Goal: Information Seeking & Learning: Find specific fact

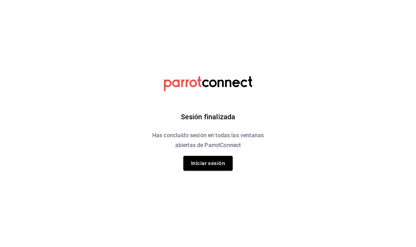
click at [209, 167] on button "Iniciar sesión" at bounding box center [207, 163] width 49 height 15
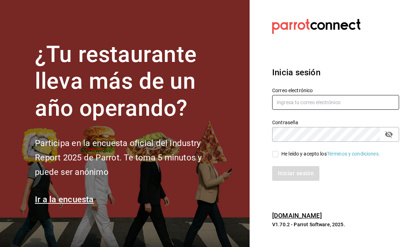
click at [310, 110] on input "text" at bounding box center [335, 102] width 127 height 15
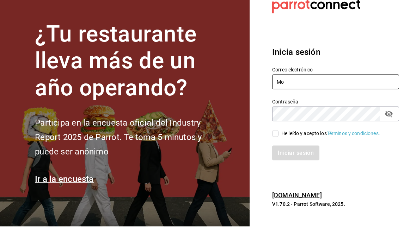
type input "M"
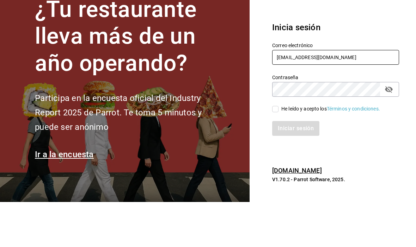
type input "mochomos.metepec@grupocosteno.com"
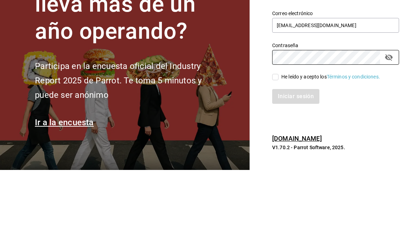
scroll to position [24, 0]
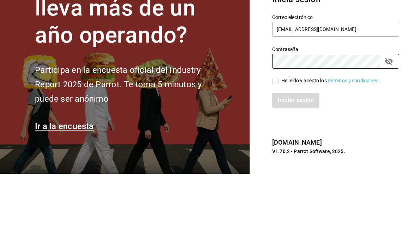
click at [389, 129] on button "passwordField" at bounding box center [389, 135] width 12 height 12
click at [276, 151] on input "He leído y acepto los Términos y condiciones." at bounding box center [275, 154] width 6 height 6
checkbox input "true"
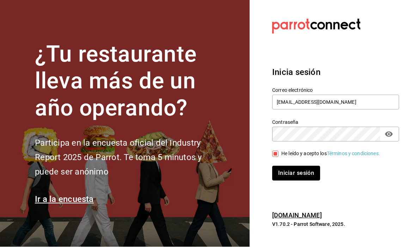
click at [308, 166] on button "Iniciar sesión" at bounding box center [296, 173] width 48 height 15
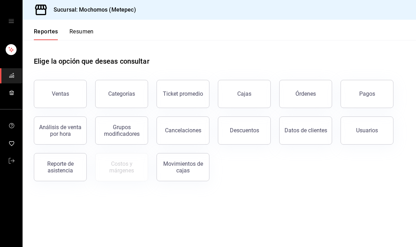
click at [55, 91] on div "Ventas" at bounding box center [60, 94] width 17 height 7
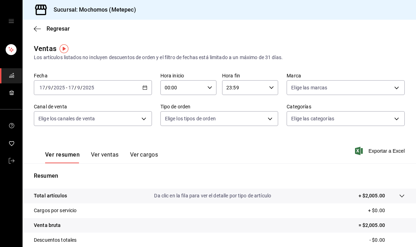
click at [63, 95] on div "[DATE] [DATE] - [DATE] [DATE]" at bounding box center [93, 87] width 118 height 15
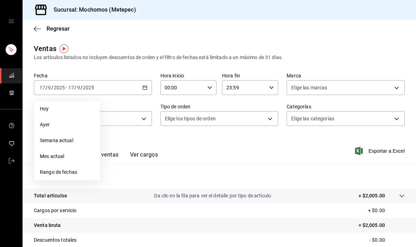
click at [40, 141] on span "Semana actual" at bounding box center [67, 140] width 55 height 7
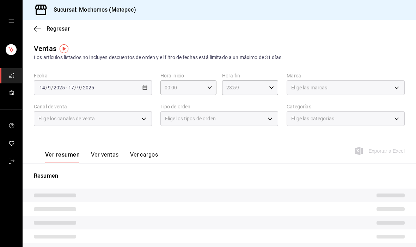
click at [45, 89] on span "/" at bounding box center [46, 88] width 2 height 6
click at [52, 91] on span "/" at bounding box center [52, 88] width 2 height 6
click at [147, 94] on div "2025-09-14 14 / 9 / 2025 - 2025-09-17 17 / 9 / 2025" at bounding box center [93, 87] width 118 height 15
click at [150, 98] on div "Fecha 2025-09-14 14 / 9 / 2025 - 2025-09-17 17 / 9 / 2025 Hora inicio 00:00 Hor…" at bounding box center [219, 104] width 371 height 62
click at [148, 91] on div "2025-09-14 14 / 9 / 2025 - 2025-09-17 17 / 9 / 2025" at bounding box center [93, 87] width 118 height 15
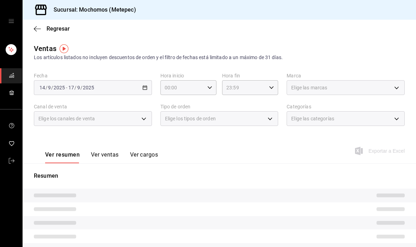
click at [137, 95] on div "2025-09-14 14 / 9 / 2025 - 2025-09-17 17 / 9 / 2025" at bounding box center [93, 87] width 118 height 15
click at [139, 113] on div "Elige los canales de venta" at bounding box center [93, 118] width 118 height 15
click at [203, 99] on div "Fecha 2025-09-14 14 / 9 / 2025 - 2025-09-17 17 / 9 / 2025 Hora inicio 00:00 Hor…" at bounding box center [219, 104] width 371 height 62
click at [282, 93] on div "Fecha 2025-09-14 14 / 9 / 2025 - 2025-09-17 17 / 9 / 2025 Hora inicio 00:00 Hor…" at bounding box center [219, 104] width 371 height 62
click at [11, 82] on link "mailbox folders" at bounding box center [11, 75] width 22 height 15
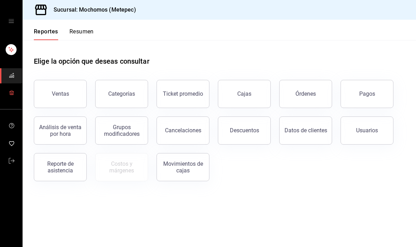
click at [10, 95] on span "mailbox folders" at bounding box center [12, 93] width 6 height 10
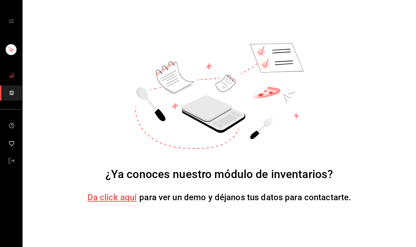
click at [5, 72] on link "mailbox folders" at bounding box center [11, 75] width 22 height 15
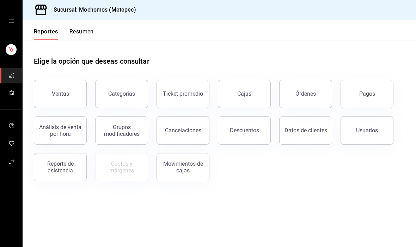
click at [47, 90] on button "Ventas" at bounding box center [60, 94] width 53 height 28
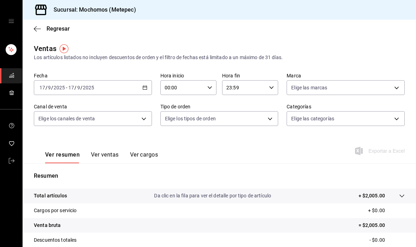
click at [48, 90] on input "9" at bounding box center [50, 88] width 4 height 6
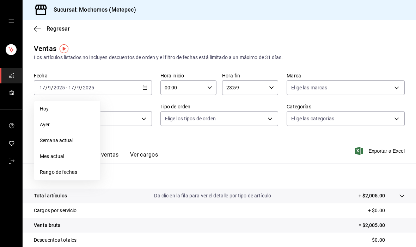
click at [42, 170] on span "Rango de fechas" at bounding box center [67, 172] width 55 height 7
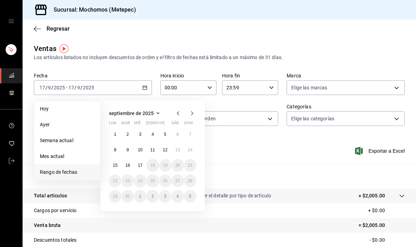
click at [117, 167] on abbr "15" at bounding box center [115, 165] width 5 height 5
click at [118, 165] on button "15" at bounding box center [115, 165] width 12 height 13
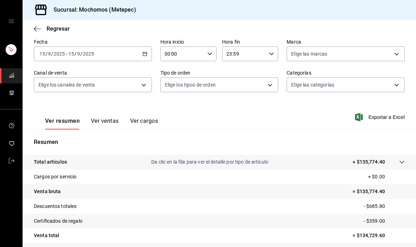
scroll to position [25, 0]
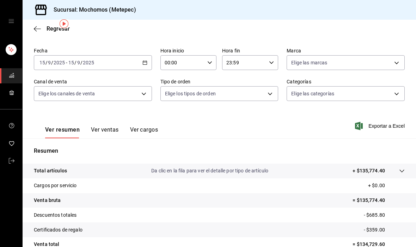
click at [112, 129] on button "Ver ventas" at bounding box center [105, 132] width 28 height 12
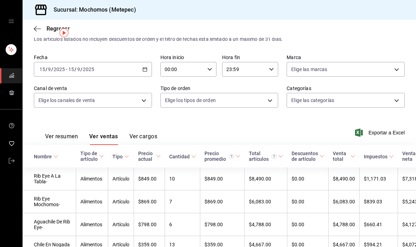
scroll to position [19, 0]
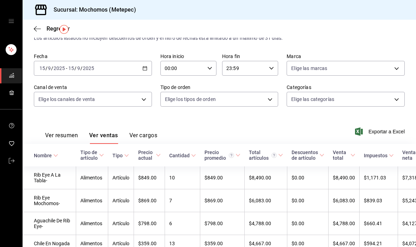
click at [44, 101] on body "Sucursal: Mochomos (Metepec) Regresar Ventas Los artículos listados no incluyen…" at bounding box center [208, 123] width 416 height 247
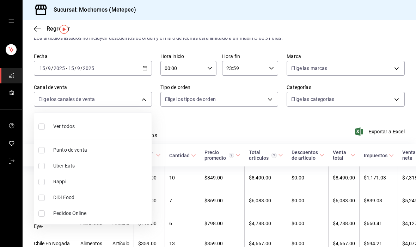
click at [212, 196] on div at bounding box center [208, 123] width 416 height 247
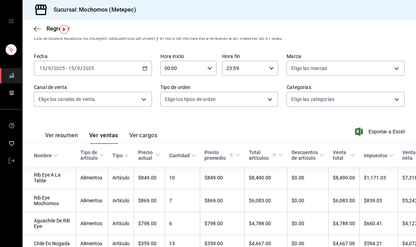
click at [244, 103] on body "Sucursal: Mochomos (Metepec) Regresar Ventas Los artículos listados no incluyen…" at bounding box center [208, 123] width 416 height 247
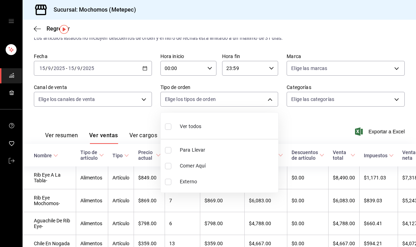
click at [328, 135] on div at bounding box center [208, 123] width 416 height 247
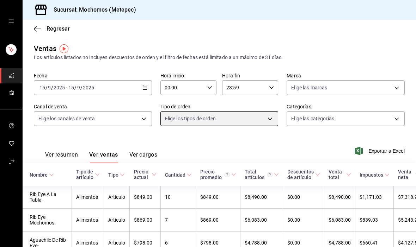
scroll to position [0, 0]
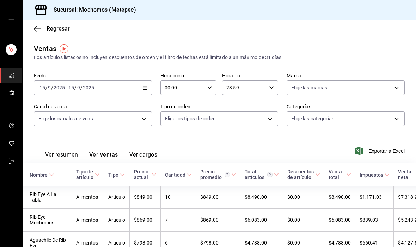
click at [50, 116] on body "Sucursal: Mochomos (Metepec) Regresar Ventas Los artículos listados no incluyen…" at bounding box center [208, 123] width 416 height 247
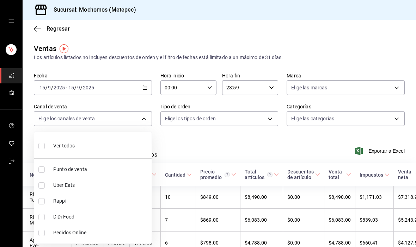
click at [125, 142] on li "Ver todos" at bounding box center [92, 145] width 117 height 21
type input "PARROT,UBER_EATS,RAPPI,DIDI_FOOD,ONLINE"
checkbox input "true"
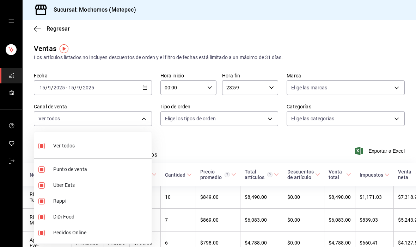
checkbox input "true"
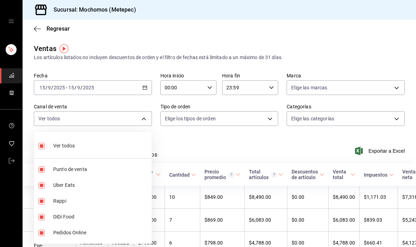
click at [231, 143] on div at bounding box center [208, 123] width 416 height 247
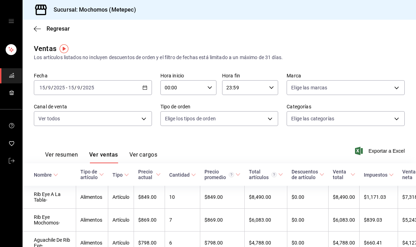
click at [317, 112] on body "Sucursal: Mochomos (Metepec) Regresar Ventas Los artículos listados no incluyen…" at bounding box center [208, 123] width 416 height 247
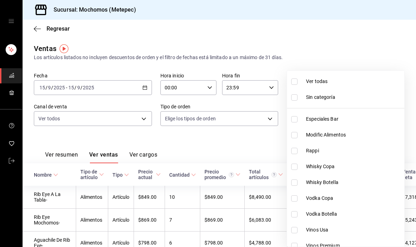
click at [208, 91] on div at bounding box center [208, 123] width 416 height 247
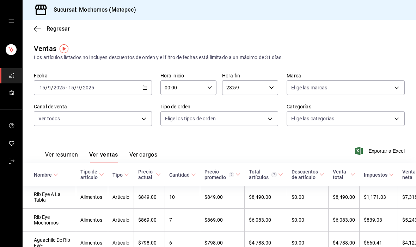
click at [200, 94] on input "00:00" at bounding box center [182, 88] width 44 height 14
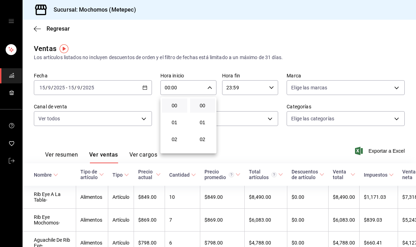
click at [336, 69] on div at bounding box center [208, 123] width 416 height 247
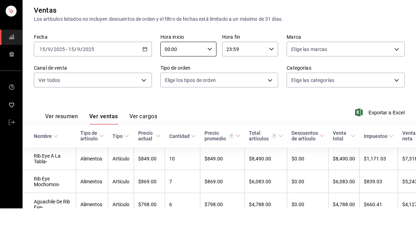
scroll to position [24, 0]
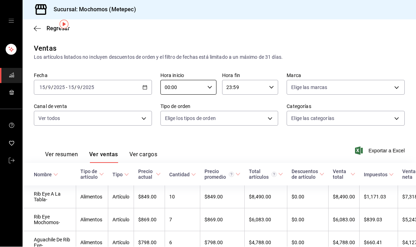
click at [55, 152] on button "Ver resumen" at bounding box center [61, 158] width 33 height 12
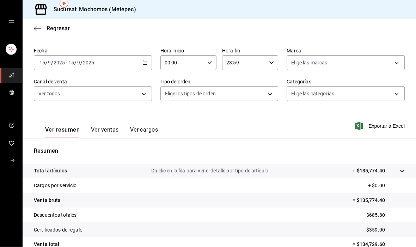
scroll to position [30, 0]
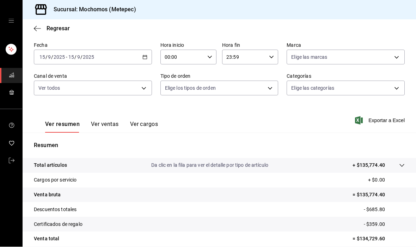
click at [151, 121] on button "Ver cargos" at bounding box center [144, 127] width 28 height 12
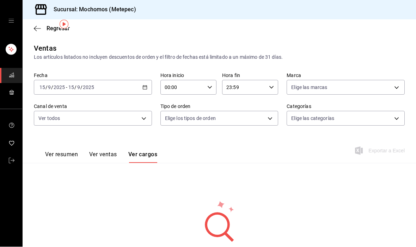
click at [159, 135] on div "Ver resumen Ver ventas Ver cargos Exportar a Excel" at bounding box center [219, 149] width 393 height 29
click at [57, 143] on div "Ver resumen Ver ventas Ver cargos" at bounding box center [95, 153] width 123 height 20
click at [58, 152] on button "Ver resumen" at bounding box center [61, 158] width 33 height 12
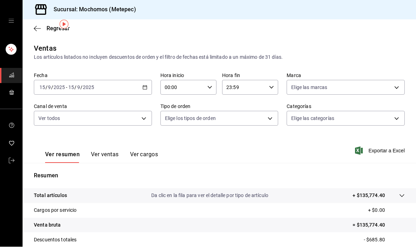
click at [39, 91] on body "Sucursal: Mochomos (Metepec) Regresar Ventas Los artículos listados no incluyen…" at bounding box center [208, 123] width 416 height 247
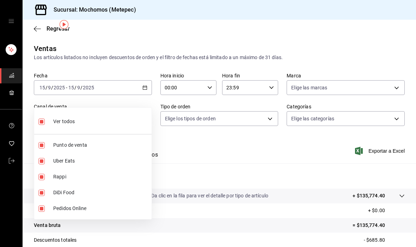
click at [344, 122] on div at bounding box center [208, 123] width 416 height 247
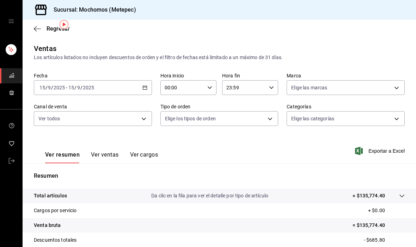
click at [105, 152] on button "Ver ventas" at bounding box center [105, 158] width 28 height 12
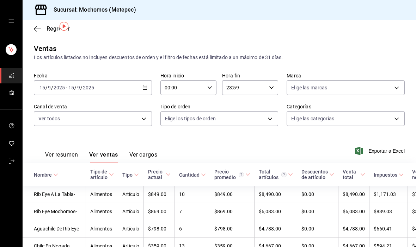
scroll to position [-1, 0]
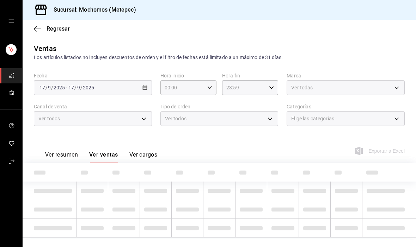
type input "PARROT,UBER_EATS,RAPPI,DIDI_FOOD,ONLINE"
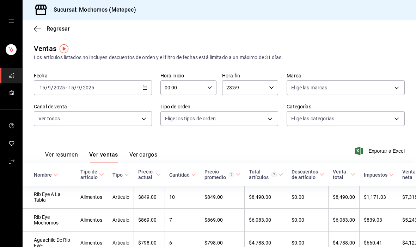
click at [131, 117] on body "Sucursal: Mochomos (Metepec) Regresar Ventas Los artículos listados no incluyen…" at bounding box center [208, 123] width 416 height 247
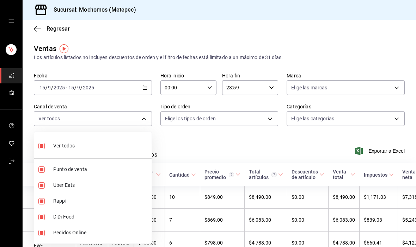
click at [194, 119] on div at bounding box center [208, 123] width 416 height 247
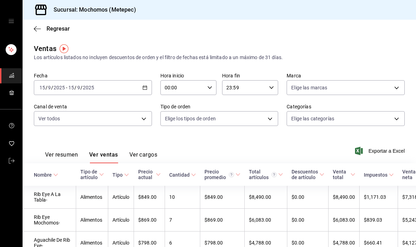
click at [188, 117] on body "Sucursal: Mochomos (Metepec) Regresar Ventas Los artículos listados no incluyen…" at bounding box center [208, 123] width 416 height 247
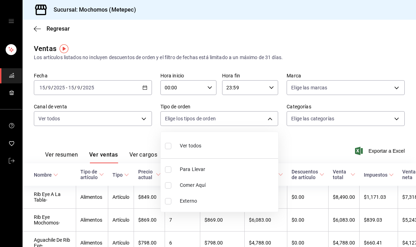
click at [130, 132] on div at bounding box center [208, 123] width 416 height 247
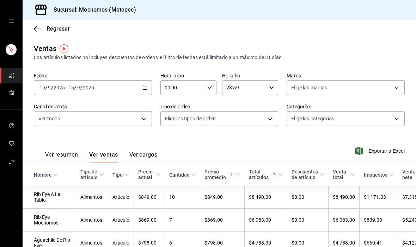
click at [319, 91] on body "Sucursal: Mochomos (Metepec) Regresar Ventas Los artículos listados no incluyen…" at bounding box center [208, 123] width 416 height 247
click at [179, 139] on div at bounding box center [208, 123] width 416 height 247
click at [328, 85] on body "Sucursal: Mochomos (Metepec) Regresar Ventas Los artículos listados no incluyen…" at bounding box center [208, 123] width 416 height 247
click at [340, 138] on span "Mochomos (Metepec)" at bounding box center [353, 138] width 95 height 7
type input "2365f74e-aa6b-4392-bdf2-72765591bddf"
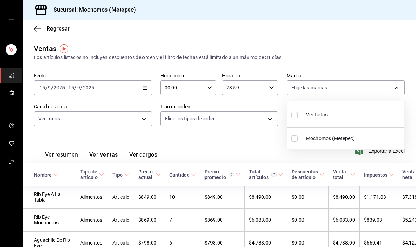
checkbox input "true"
click at [237, 130] on div at bounding box center [208, 123] width 416 height 247
click at [50, 121] on body "Sucursal: Mochomos (Metepec) Regresar Ventas Los artículos listados no incluyen…" at bounding box center [208, 123] width 416 height 247
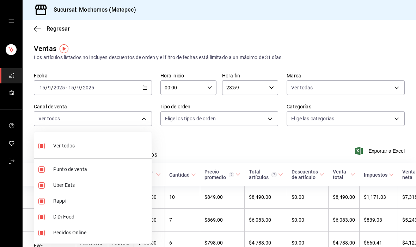
click at [234, 111] on div at bounding box center [208, 123] width 416 height 247
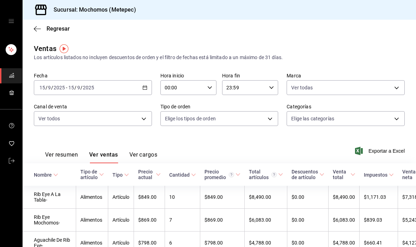
click at [258, 118] on body "Sucursal: Mochomos (Metepec) Regresar Ventas Los artículos listados no incluyen…" at bounding box center [208, 123] width 416 height 247
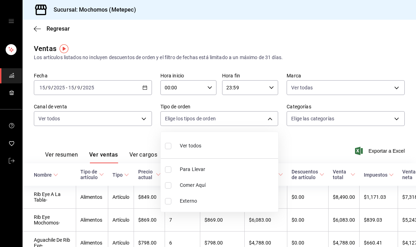
click at [193, 147] on span "Ver todos" at bounding box center [190, 145] width 21 height 7
type input "3a236ed8-2e24-47ca-8e59-ead494492482,da8509e8-5fca-4f62-958e-973104937870,EXTER…"
checkbox input "true"
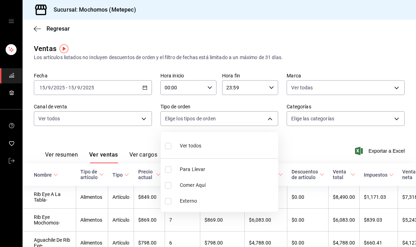
checkbox input "true"
click at [339, 117] on div at bounding box center [208, 123] width 416 height 247
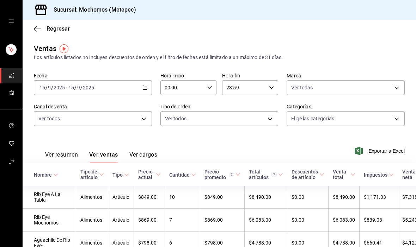
click at [351, 121] on body "Sucursal: Mochomos (Metepec) Regresar Ventas Los artículos listados no incluyen…" at bounding box center [208, 123] width 416 height 247
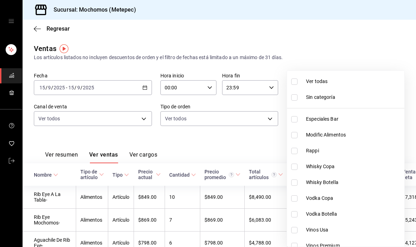
click at [315, 81] on span "Ver todas" at bounding box center [353, 81] width 95 height 7
type input "c9cbc288-c827-488d-81f5-370afefb1912,46081463-7037-4dd2-a9ab-e56ff6a8fa7c,bf958…"
checkbox input "true"
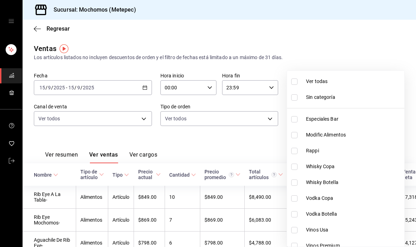
checkbox input "true"
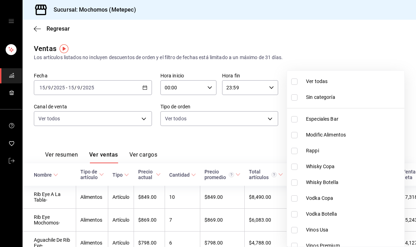
checkbox input "true"
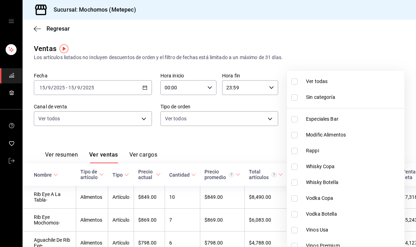
checkbox input "true"
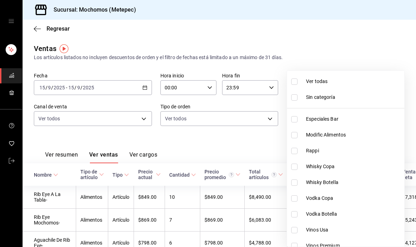
checkbox input "true"
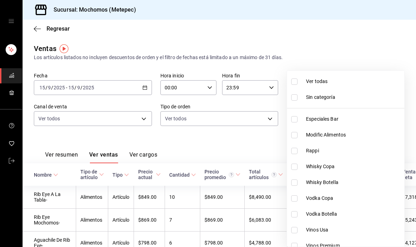
checkbox input "true"
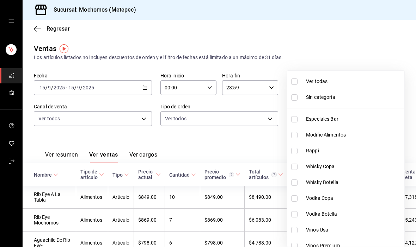
checkbox input "true"
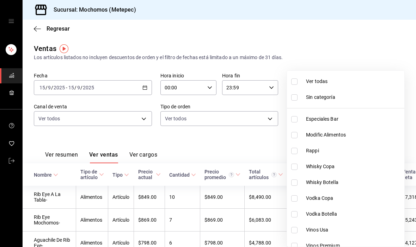
checkbox input "true"
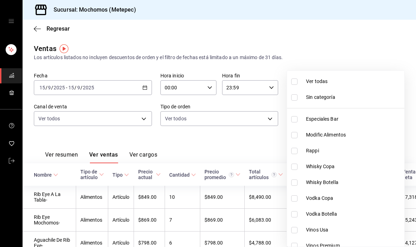
checkbox input "true"
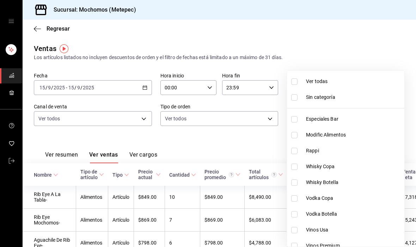
checkbox input "true"
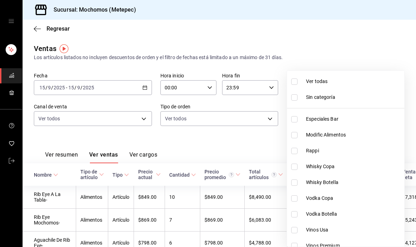
checkbox input "true"
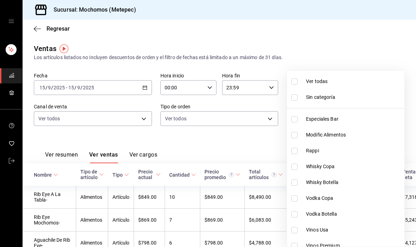
checkbox input "true"
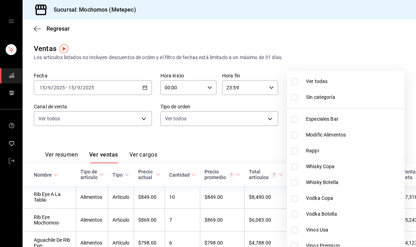
checkbox input "true"
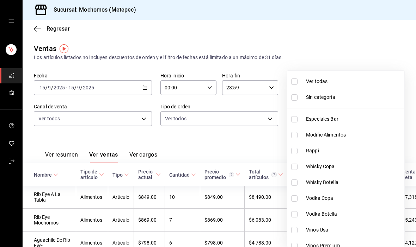
checkbox input "true"
click at [56, 145] on div at bounding box center [208, 123] width 416 height 247
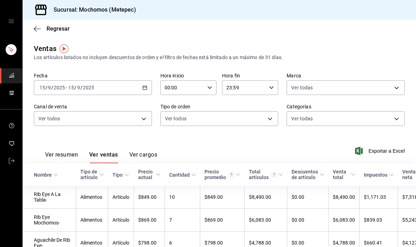
click at [238, 144] on div "Ver resumen Ver ventas Ver cargos Exportar a Excel" at bounding box center [219, 149] width 393 height 29
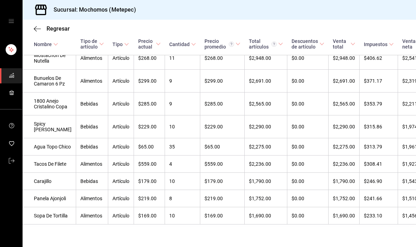
scroll to position [446, -1]
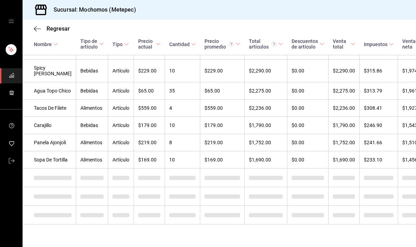
click at [10, 49] on rect "mailbox folders" at bounding box center [11, 49] width 11 height 11
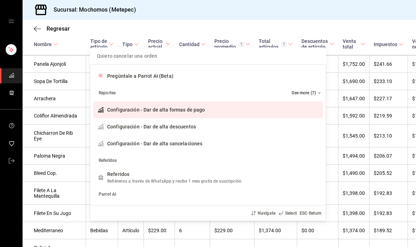
click at [14, 23] on div "Quiero cancelar una orden Pregúntale a Parrot AI (Beta) Reportes See more (7) C…" at bounding box center [208, 123] width 416 height 247
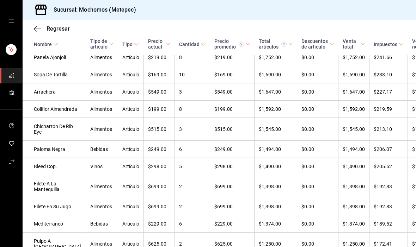
scroll to position [489, 0]
click at [19, 43] on button "mailbox folders" at bounding box center [12, 49] width 18 height 15
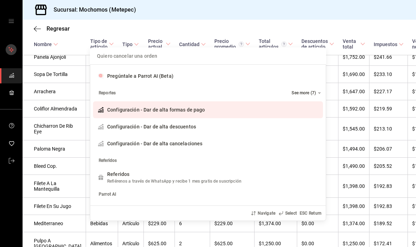
click at [9, 24] on div "Quiero cancelar una orden Pregúntale a Parrot AI (Beta) Reportes See more (7) C…" at bounding box center [208, 123] width 416 height 247
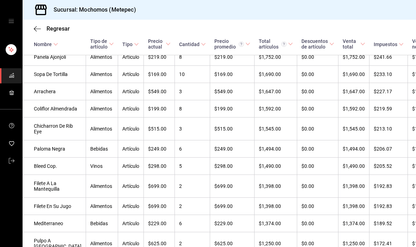
click at [17, 19] on div "mailbox folders" at bounding box center [11, 21] width 22 height 42
click at [13, 18] on icon "open drawer" at bounding box center [11, 21] width 6 height 6
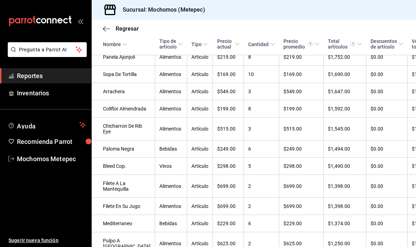
click at [16, 79] on link "Reportes" at bounding box center [45, 75] width 91 height 15
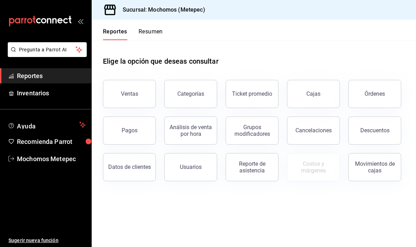
click at [364, 99] on button "Órdenes" at bounding box center [374, 94] width 53 height 28
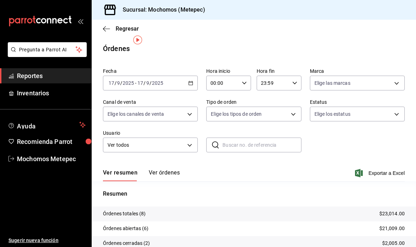
scroll to position [21, 0]
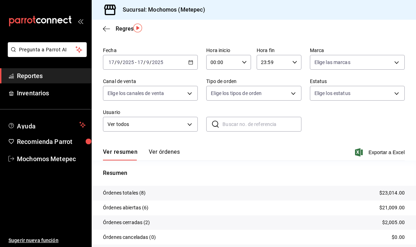
click at [67, 48] on span "Pregunta a Parrot AI" at bounding box center [47, 49] width 57 height 7
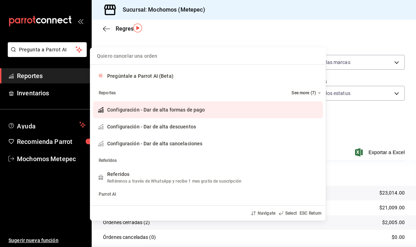
click at [14, 80] on div "Quiero cancelar una orden Pregúntale a Parrot AI (Beta) Reportes See more (7) C…" at bounding box center [208, 123] width 416 height 247
click at [18, 78] on span "Reportes" at bounding box center [51, 76] width 69 height 10
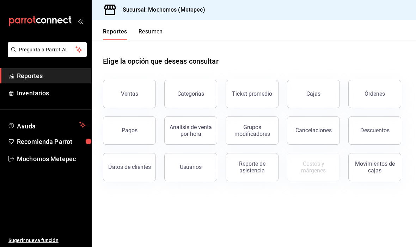
click at [138, 97] on button "Ventas" at bounding box center [129, 94] width 53 height 28
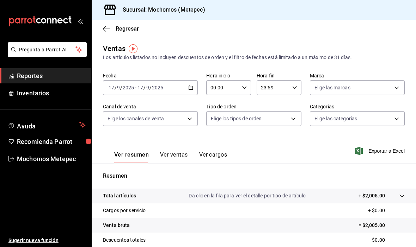
click at [179, 87] on div "[DATE] [DATE] - [DATE] [DATE]" at bounding box center [150, 87] width 95 height 15
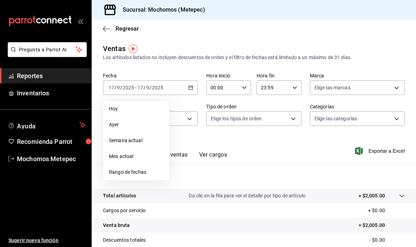
click at [134, 175] on span "Rango de fechas" at bounding box center [136, 172] width 55 height 7
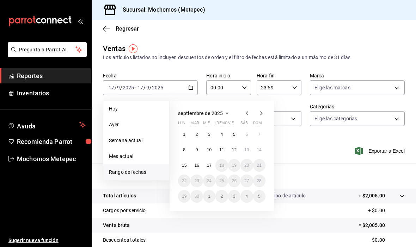
click at [189, 162] on button "15" at bounding box center [184, 165] width 12 height 13
click at [186, 166] on abbr "15" at bounding box center [184, 165] width 5 height 5
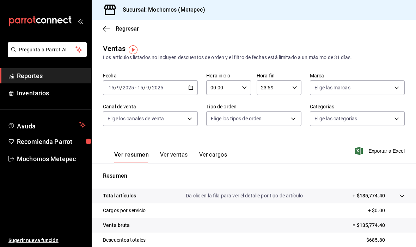
scroll to position [-1, 0]
click at [16, 43] on button "Pregunta a Parrot AI" at bounding box center [47, 49] width 79 height 15
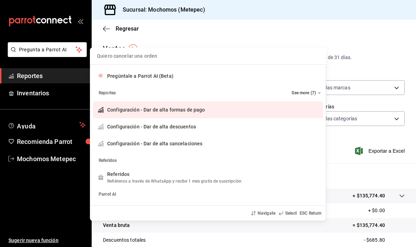
click at [17, 51] on div "Quiero cancelar una orden Pregúntale a Parrot AI (Beta) Reportes See more (7) C…" at bounding box center [208, 123] width 416 height 247
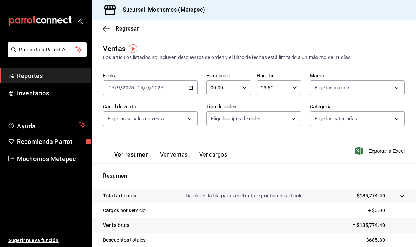
click at [13, 50] on icon "mailbox folders" at bounding box center [14, 50] width 6 height 6
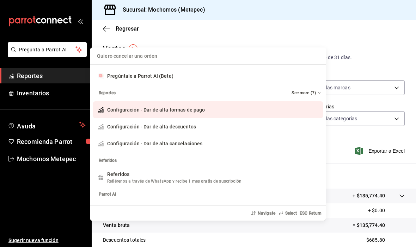
click at [24, 86] on div "Quiero cancelar una orden Pregúntale a Parrot AI (Beta) Reportes See more (7) C…" at bounding box center [208, 123] width 416 height 247
click at [24, 86] on div "Pregúntale a Parrot AI (Beta) Reportes See more (7) Configuración - Dar de alta…" at bounding box center [208, 123] width 416 height 247
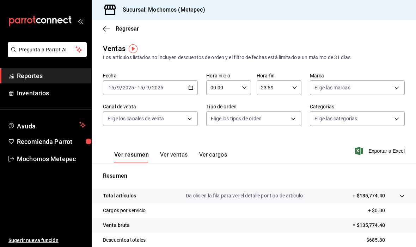
click at [25, 77] on span "Reportes" at bounding box center [51, 76] width 69 height 10
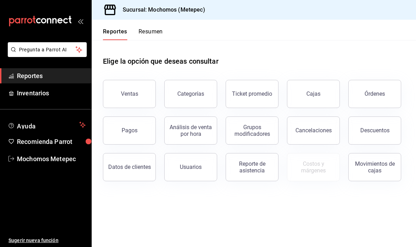
click at [258, 96] on div "Ticket promedio" at bounding box center [252, 94] width 40 height 7
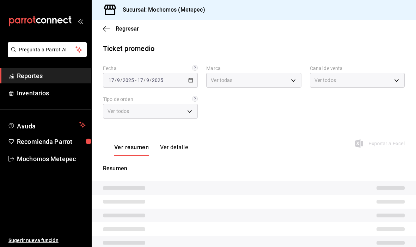
type input "2365f74e-aa6b-4392-bdf2-72765591bddf"
type input "PARROT,UBER_EATS,RAPPI,DIDI_FOOD,ONLINE"
type input "3a236ed8-2e24-47ca-8e59-ead494492482,da8509e8-5fca-4f62-958e-973104937870,EXTER…"
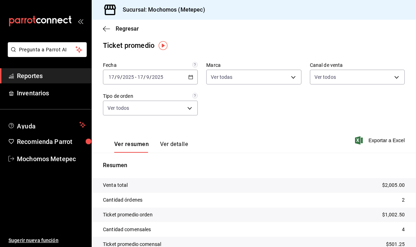
scroll to position [3, 0]
click at [25, 78] on span "Reportes" at bounding box center [51, 76] width 69 height 10
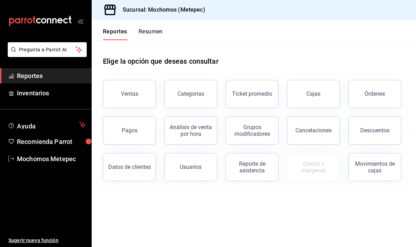
click at [145, 132] on button "Pagos" at bounding box center [129, 131] width 53 height 28
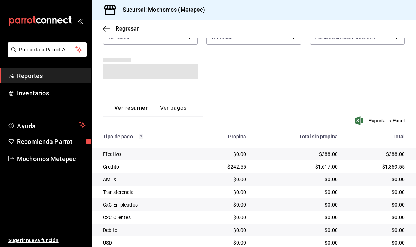
scroll to position [84, 0]
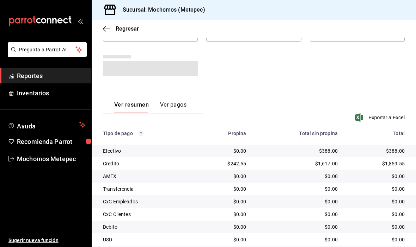
click at [24, 79] on span "Reportes" at bounding box center [51, 76] width 69 height 10
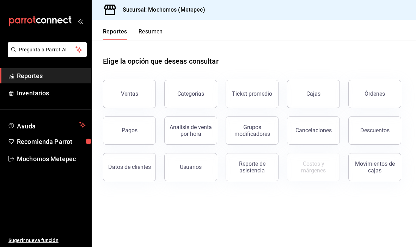
click at [206, 138] on button "Análisis de venta por hora" at bounding box center [190, 131] width 53 height 28
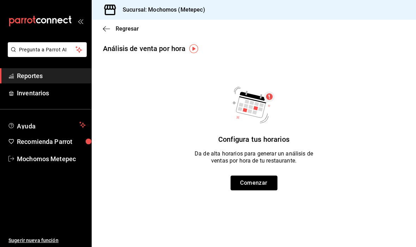
click at [240, 186] on button "Comenzar" at bounding box center [253, 183] width 47 height 15
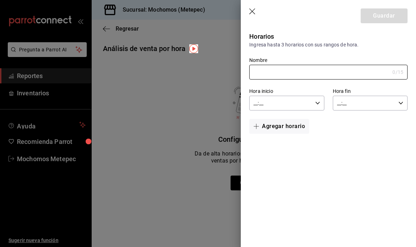
click at [198, 213] on div at bounding box center [208, 123] width 416 height 247
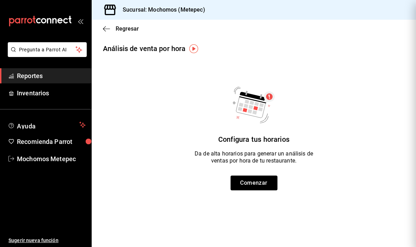
click at [191, 212] on main "Regresar Análisis de venta por hora Configura tus horarios Da de alta horarios …" at bounding box center [254, 134] width 324 height 228
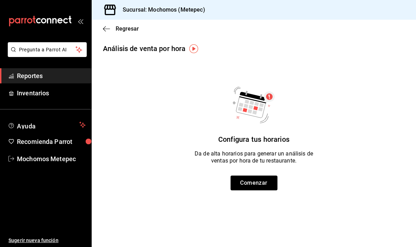
click at [25, 80] on span "Reportes" at bounding box center [51, 76] width 69 height 10
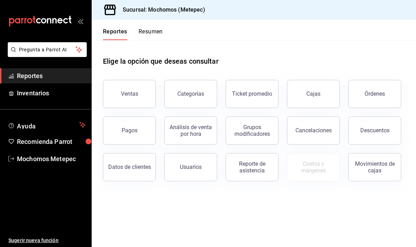
click at [365, 99] on button "Órdenes" at bounding box center [374, 94] width 53 height 28
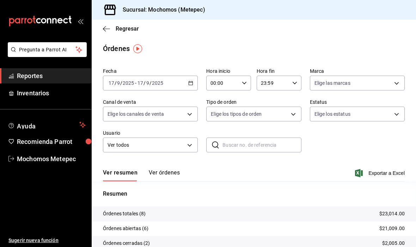
click at [23, 83] on link "Reportes" at bounding box center [45, 75] width 91 height 15
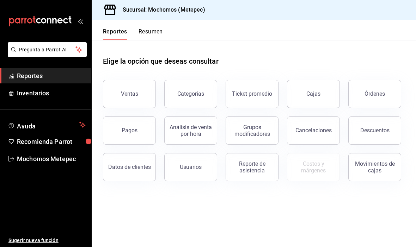
click at [13, 48] on icon "mailbox folders" at bounding box center [13, 49] width 5 height 5
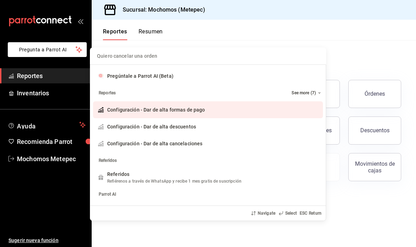
click at [304, 64] on input "Quiero cancelar una orden" at bounding box center [208, 56] width 228 height 17
click at [141, 64] on input "Quiero cancelar una orden" at bounding box center [208, 56] width 228 height 17
click at [184, 61] on input "Quiero cancelar una orden" at bounding box center [208, 56] width 228 height 17
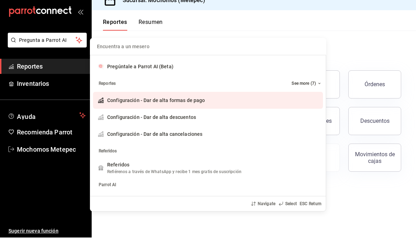
click at [371, 44] on div "Encuentra a un mesero Pregúntale a Parrot AI (Beta) Reportes See more (7) Confi…" at bounding box center [208, 123] width 416 height 247
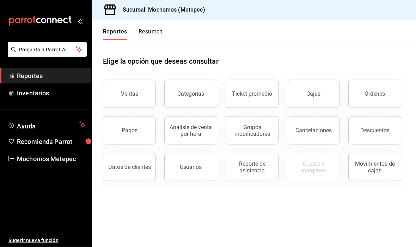
scroll to position [16, 0]
click at [65, 45] on button "Pregunta a Parrot AI" at bounding box center [47, 49] width 79 height 15
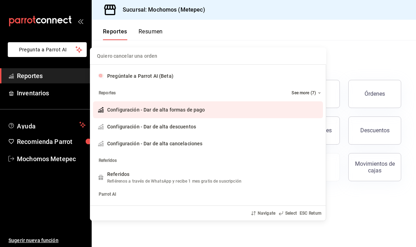
click at [215, 56] on input "Quiero cancelar una orden" at bounding box center [208, 56] width 228 height 17
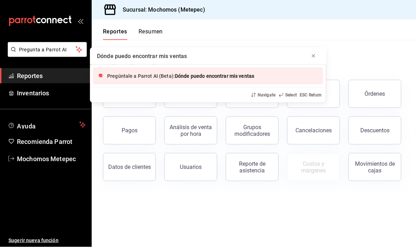
type input "Dónde puedo encontrar mis ventas"
click at [30, 76] on div "Dónde puedo encontrar mis ventas Pregúntale a Parrot AI (Beta): Dónde puedo enc…" at bounding box center [208, 123] width 416 height 247
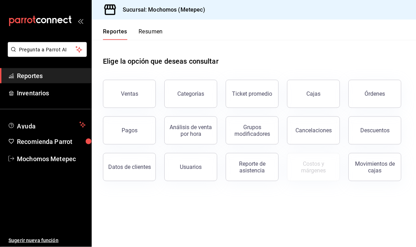
click at [30, 81] on link "Reportes" at bounding box center [45, 75] width 91 height 15
click at [363, 80] on button "Órdenes" at bounding box center [374, 94] width 53 height 28
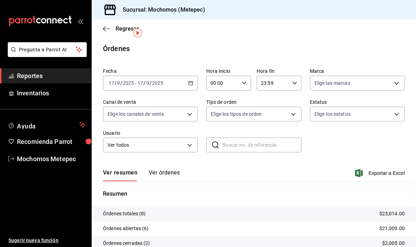
click at [169, 169] on button "Ver órdenes" at bounding box center [164, 175] width 31 height 12
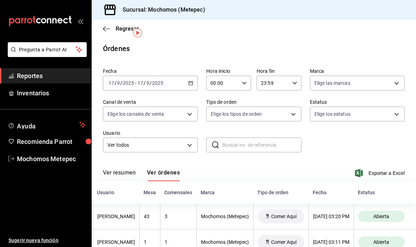
scroll to position [0, 128]
click at [185, 76] on div "[DATE] [DATE] - [DATE] [DATE]" at bounding box center [150, 83] width 95 height 15
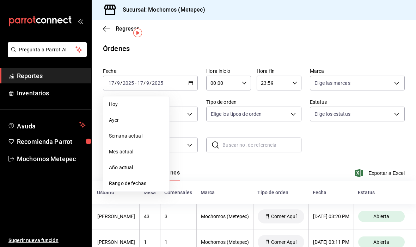
click at [138, 180] on span "Rango de fechas" at bounding box center [136, 183] width 55 height 7
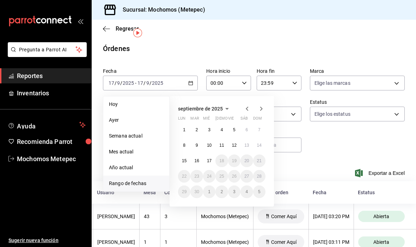
click at [188, 155] on button "15" at bounding box center [184, 161] width 12 height 13
click at [182, 159] on abbr "15" at bounding box center [184, 161] width 5 height 5
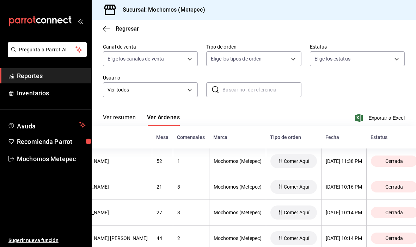
click at [80, 24] on icon "open_drawer_menu" at bounding box center [81, 21] width 6 height 6
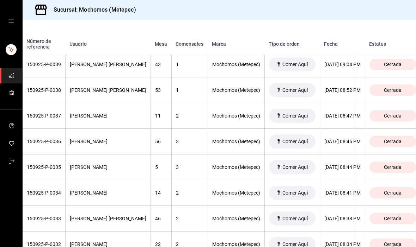
scroll to position [474, 61]
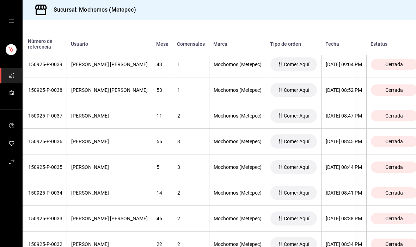
click at [390, 150] on th "Cerrada" at bounding box center [397, 142] width 62 height 26
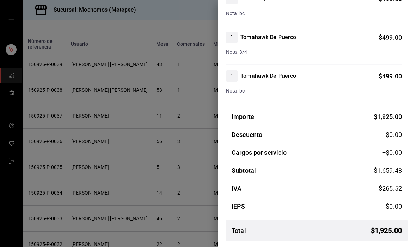
scroll to position [232, 0]
click at [76, 147] on div at bounding box center [208, 123] width 416 height 247
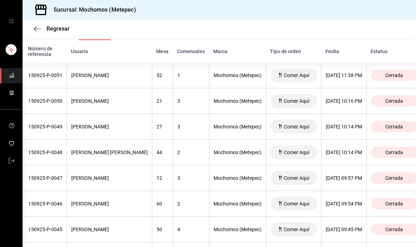
scroll to position [141, 0]
click at [387, 130] on span "Cerrada" at bounding box center [393, 127] width 23 height 6
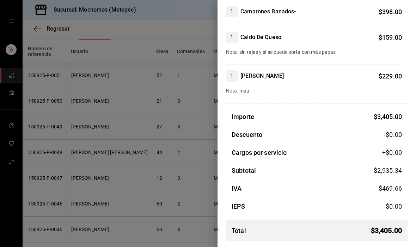
scroll to position [258, 0]
click at [76, 140] on div at bounding box center [208, 123] width 416 height 247
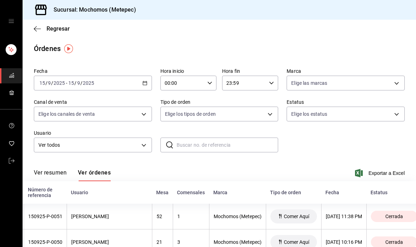
scroll to position [0, 0]
click at [43, 85] on input "15" at bounding box center [42, 83] width 6 height 6
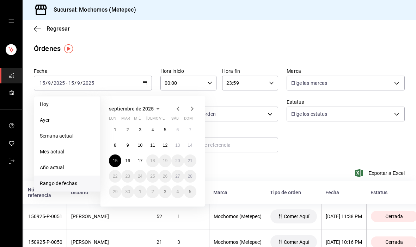
click at [123, 161] on button "16" at bounding box center [127, 161] width 12 height 13
click at [130, 162] on button "16" at bounding box center [127, 161] width 12 height 13
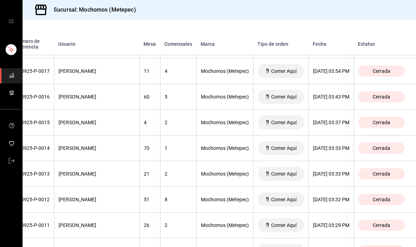
scroll to position [698, 75]
click at [392, 198] on span "Cerrada" at bounding box center [381, 200] width 23 height 6
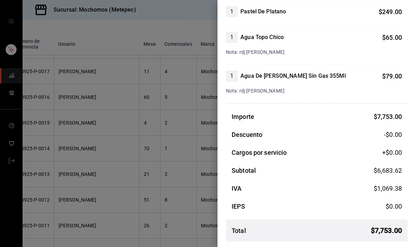
scroll to position [1199, 0]
click at [147, 166] on div at bounding box center [208, 123] width 416 height 247
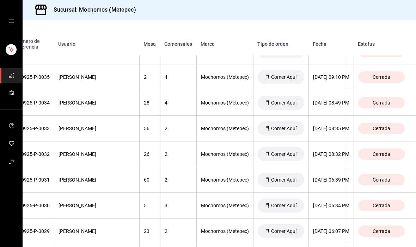
scroll to position [230, 76]
click at [382, 152] on span "Cerrada" at bounding box center [381, 154] width 23 height 6
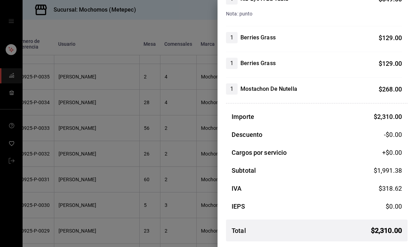
scroll to position [218, 0]
click at [173, 166] on div at bounding box center [208, 123] width 416 height 247
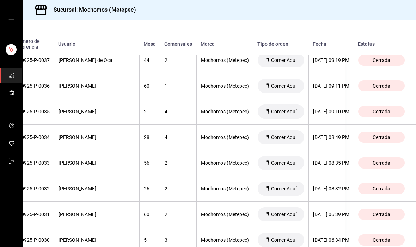
scroll to position [191, 76]
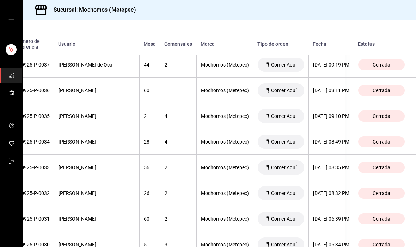
click at [364, 93] on div "Cerrada" at bounding box center [381, 90] width 47 height 11
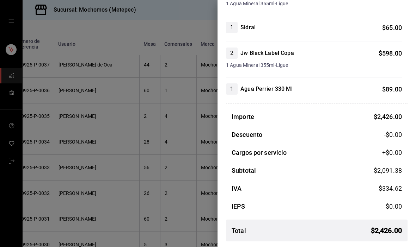
scroll to position [239, 0]
click at [185, 102] on div at bounding box center [208, 123] width 416 height 247
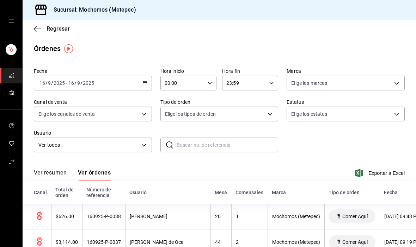
scroll to position [0, 0]
click at [146, 84] on icon "button" at bounding box center [144, 83] width 5 height 5
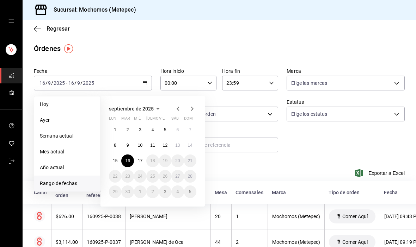
click at [116, 151] on button "8" at bounding box center [115, 145] width 12 height 13
click at [116, 163] on abbr "15" at bounding box center [115, 161] width 5 height 5
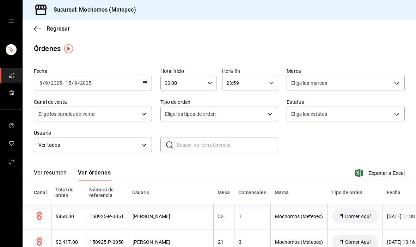
click at [145, 84] on icon "button" at bounding box center [144, 83] width 5 height 5
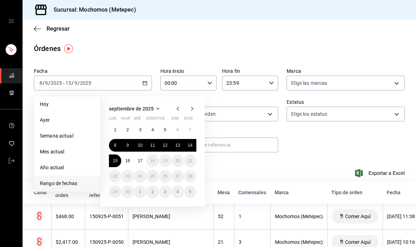
click at [118, 161] on button "15" at bounding box center [115, 161] width 12 height 13
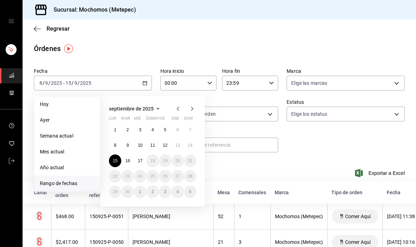
click at [119, 160] on button "15" at bounding box center [115, 161] width 12 height 13
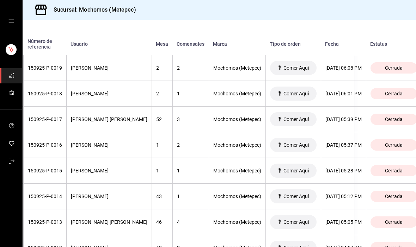
scroll to position [985, 61]
click at [390, 222] on span "Cerrada" at bounding box center [393, 223] width 23 height 6
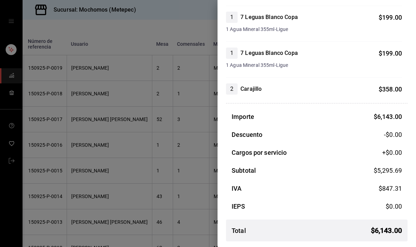
scroll to position [512, 0]
click at [183, 210] on div at bounding box center [208, 123] width 416 height 247
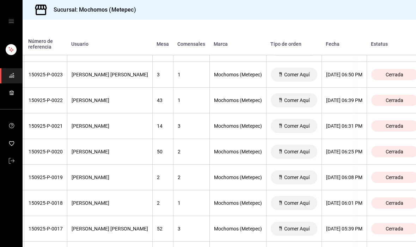
scroll to position [877, 61]
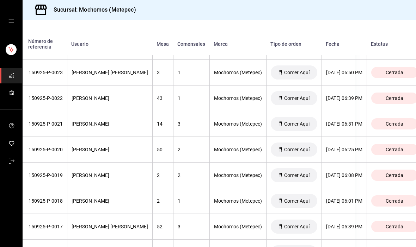
click at [383, 123] on span "Cerrada" at bounding box center [394, 124] width 23 height 6
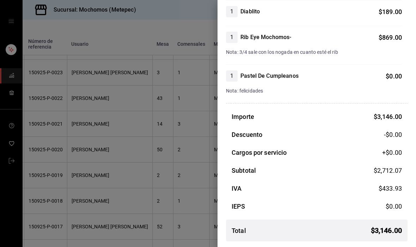
scroll to position [296, 0]
click at [206, 178] on div at bounding box center [208, 123] width 416 height 247
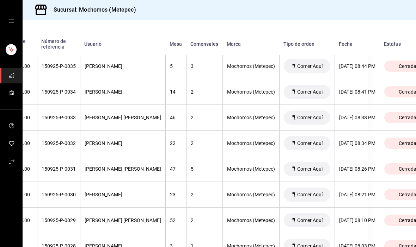
scroll to position [579, 49]
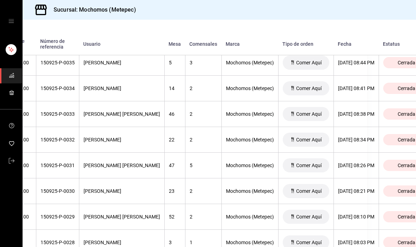
click at [383, 118] on div "Cerrada" at bounding box center [406, 114] width 47 height 11
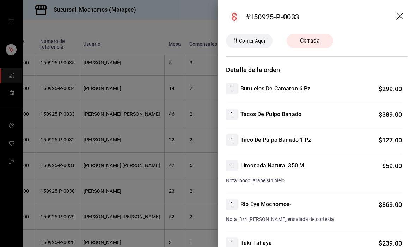
click at [310, 158] on div "1 Bunuelos De Camaron 6 Pz $ 299.00 1 Tacos De Pulpo Banado $ 389.00 1 Taco De …" at bounding box center [316, 224] width 181 height 282
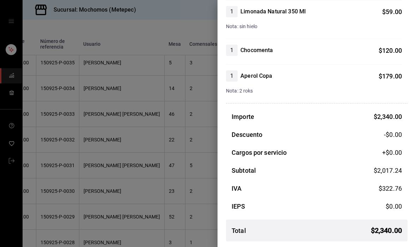
scroll to position [271, 0]
click at [200, 146] on div at bounding box center [208, 123] width 416 height 247
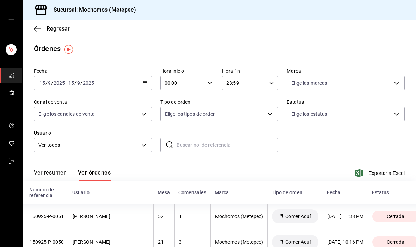
scroll to position [0, 0]
click at [140, 78] on div "[DATE] [DATE] - [DATE] [DATE]" at bounding box center [93, 83] width 118 height 15
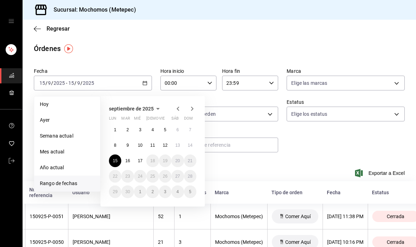
click at [132, 164] on button "16" at bounding box center [127, 161] width 12 height 13
click at [128, 162] on abbr "16" at bounding box center [127, 161] width 5 height 5
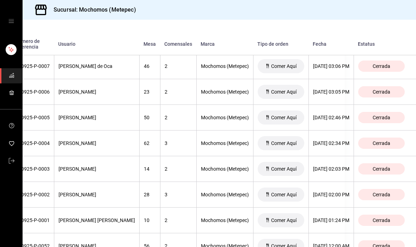
scroll to position [960, 79]
click at [378, 121] on span "Cerrada" at bounding box center [381, 118] width 23 height 6
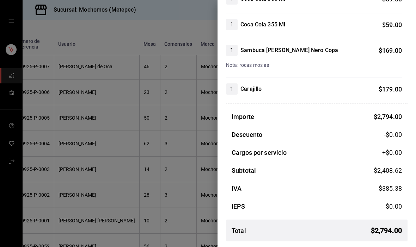
scroll to position [257, 0]
click at [176, 171] on div at bounding box center [208, 123] width 416 height 247
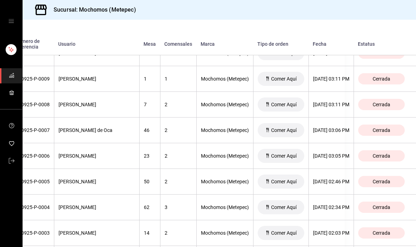
scroll to position [898, 79]
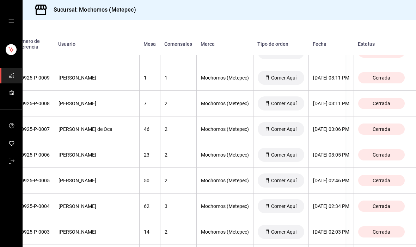
click at [370, 130] on span "Cerrada" at bounding box center [381, 129] width 23 height 6
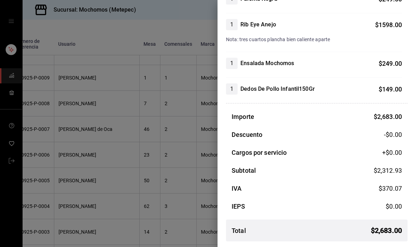
scroll to position [141, 0]
click at [179, 143] on div at bounding box center [208, 123] width 416 height 247
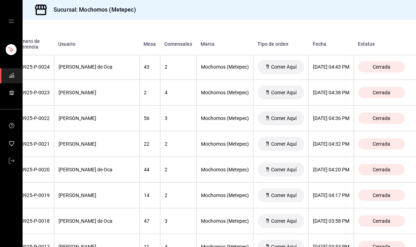
scroll to position [522, 78]
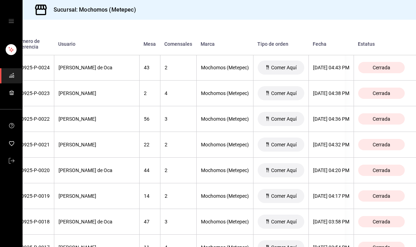
click at [387, 117] on span "Cerrada" at bounding box center [381, 119] width 23 height 6
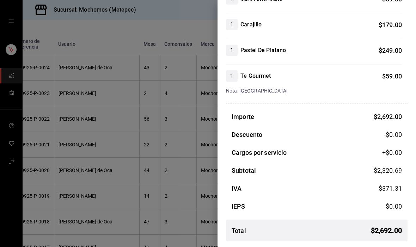
scroll to position [347, 0]
click at [197, 155] on div at bounding box center [208, 123] width 416 height 247
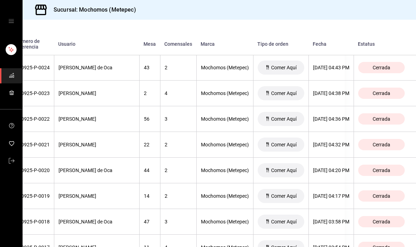
click at [390, 70] on span "Cerrada" at bounding box center [381, 68] width 23 height 6
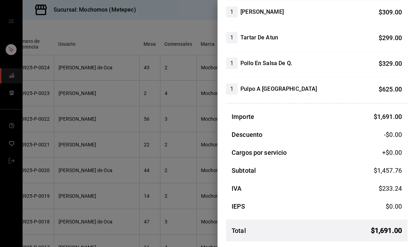
scroll to position [103, 0]
click at [172, 95] on div at bounding box center [208, 123] width 416 height 247
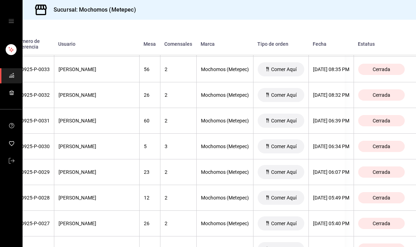
scroll to position [289, 79]
click at [382, 120] on span "Cerrada" at bounding box center [381, 121] width 23 height 6
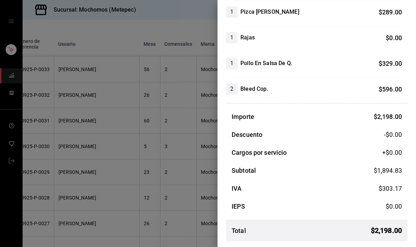
scroll to position [205, 0]
click at [191, 133] on div at bounding box center [208, 123] width 416 height 247
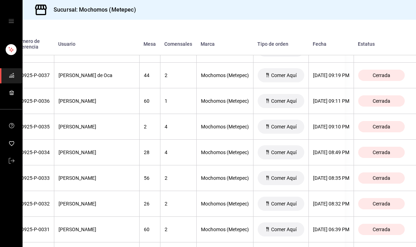
scroll to position [171, 78]
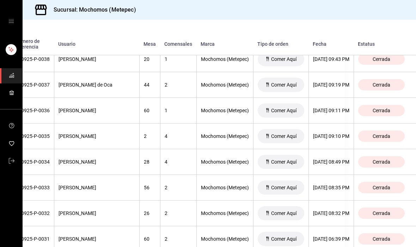
click at [383, 135] on span "Cerrada" at bounding box center [381, 137] width 23 height 6
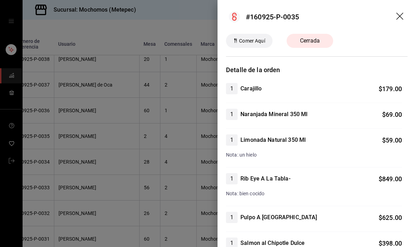
scroll to position [0, 0]
click at [163, 132] on div at bounding box center [208, 123] width 416 height 247
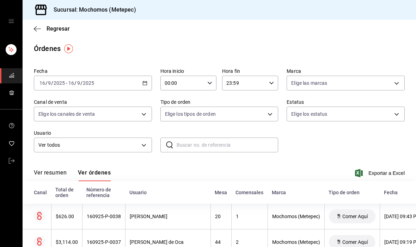
click at [144, 85] on \(Stroke\) "button" at bounding box center [145, 83] width 4 height 4
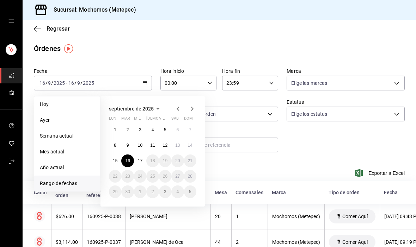
click at [117, 160] on abbr "15" at bounding box center [115, 161] width 5 height 5
click at [117, 162] on abbr "15" at bounding box center [115, 161] width 5 height 5
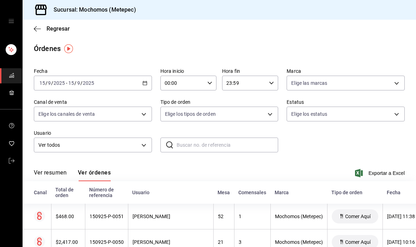
click at [367, 131] on div "Fecha [DATE] [DATE] - [DATE] [DATE] Hora inicio 00:00 Hora inicio Hora fin 23:5…" at bounding box center [219, 113] width 371 height 96
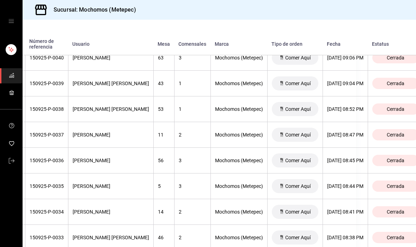
scroll to position [455, 60]
click at [383, 138] on span "Cerrada" at bounding box center [394, 135] width 23 height 6
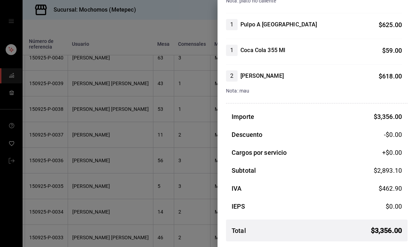
scroll to position [283, 0]
click at [181, 214] on div at bounding box center [208, 123] width 416 height 247
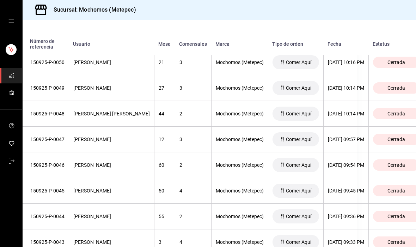
scroll to position [191, 59]
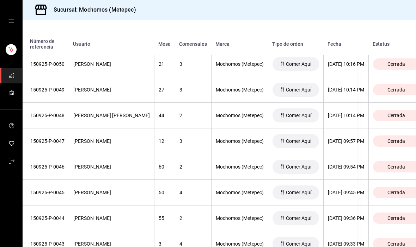
click at [381, 146] on div "Cerrada" at bounding box center [396, 141] width 47 height 11
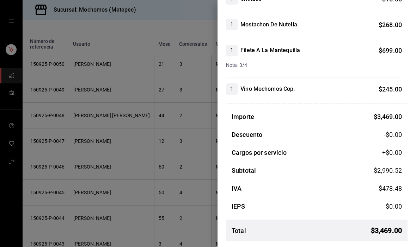
scroll to position [515, 0]
click at [126, 195] on div at bounding box center [208, 123] width 416 height 247
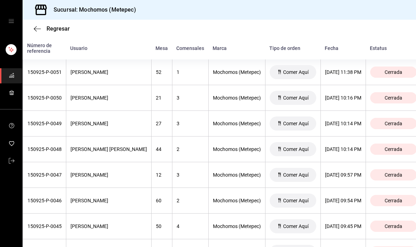
scroll to position [0, 61]
click at [382, 99] on span "Cerrada" at bounding box center [393, 98] width 23 height 6
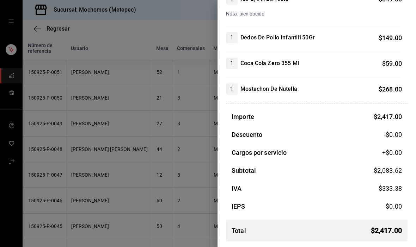
scroll to position [167, 0]
click at [159, 192] on div at bounding box center [208, 123] width 416 height 247
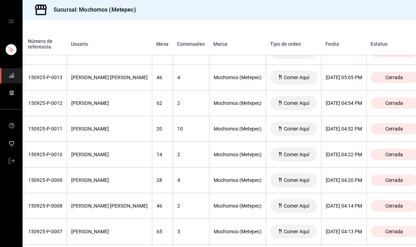
scroll to position [1129, 61]
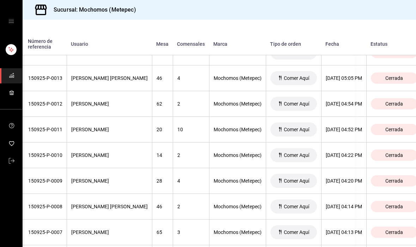
click at [390, 131] on span "Cerrada" at bounding box center [393, 130] width 23 height 6
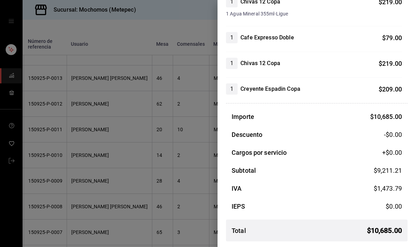
scroll to position [1122, 0]
click at [182, 214] on div at bounding box center [208, 123] width 416 height 247
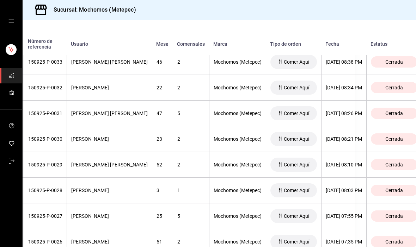
scroll to position [631, 61]
click at [388, 167] on span "Cerrada" at bounding box center [393, 165] width 23 height 6
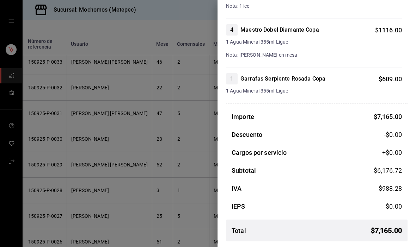
scroll to position [617, 0]
click at [214, 189] on div at bounding box center [208, 123] width 416 height 247
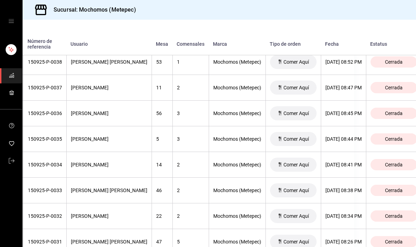
scroll to position [501, 61]
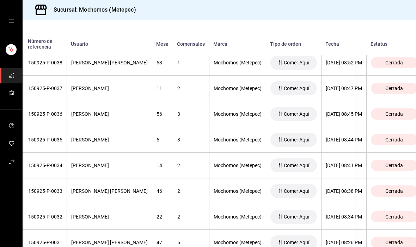
click at [378, 118] on div "Cerrada" at bounding box center [394, 114] width 47 height 11
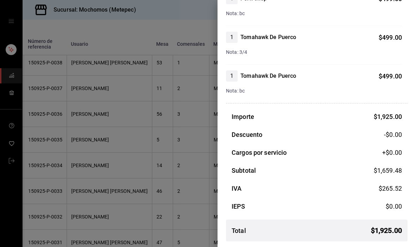
scroll to position [232, 0]
